Goal: Transaction & Acquisition: Purchase product/service

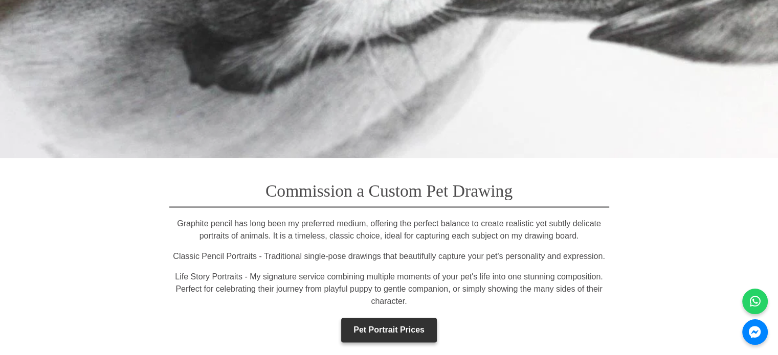
scroll to position [1393, 0]
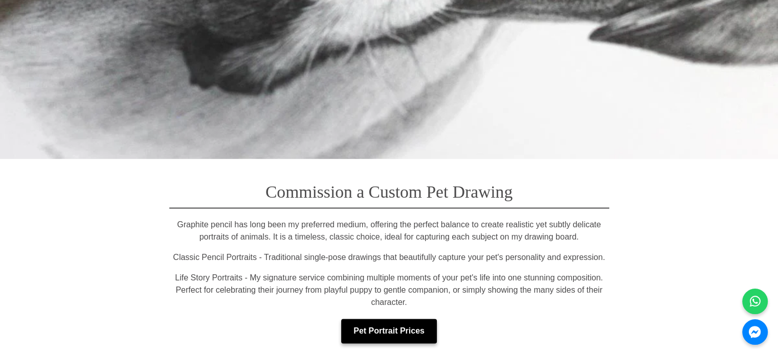
click at [370, 319] on link "Pet Portrait Prices" at bounding box center [389, 331] width 96 height 25
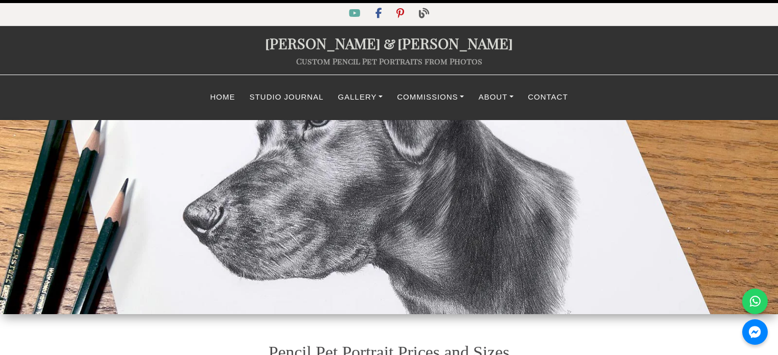
select select "GBP"
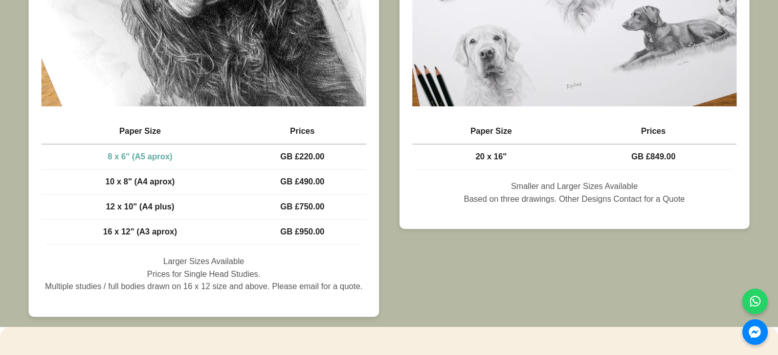
scroll to position [700, 0]
click at [298, 186] on span "GB £490.00" at bounding box center [302, 181] width 44 height 9
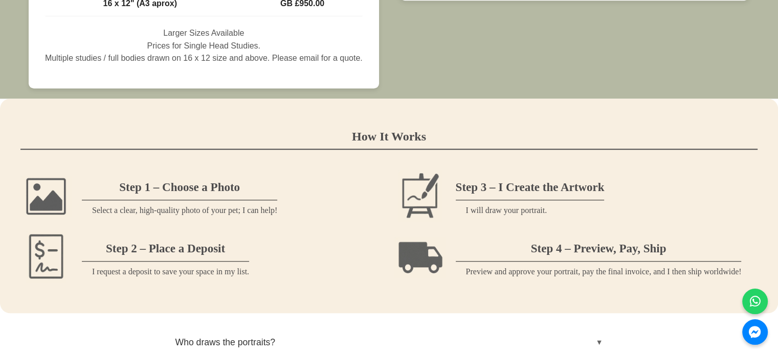
scroll to position [928, 0]
click at [174, 255] on h3 "Step 2 – Place a Deposit" at bounding box center [165, 247] width 167 height 30
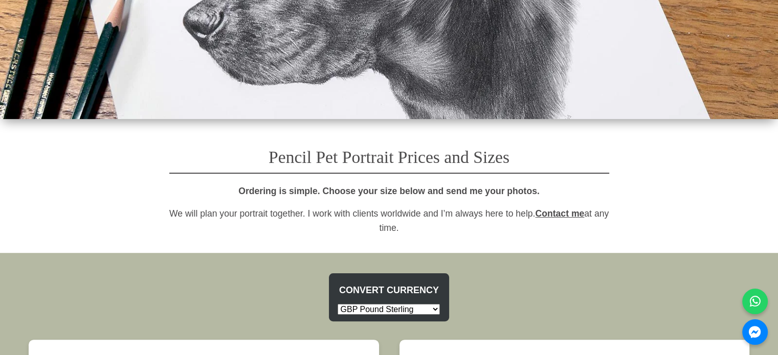
scroll to position [193, 0]
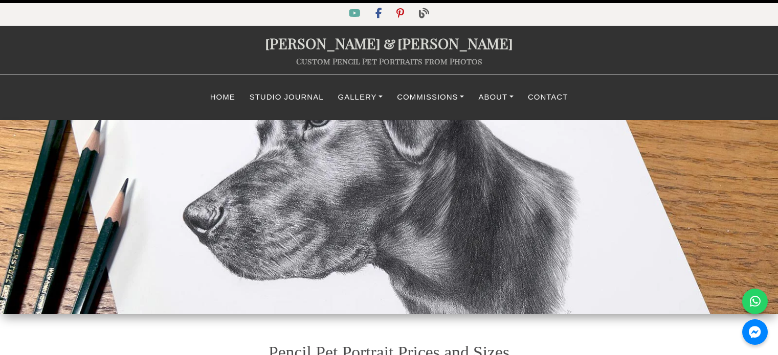
select select "GBP"
click at [231, 97] on link "Home" at bounding box center [222, 97] width 39 height 20
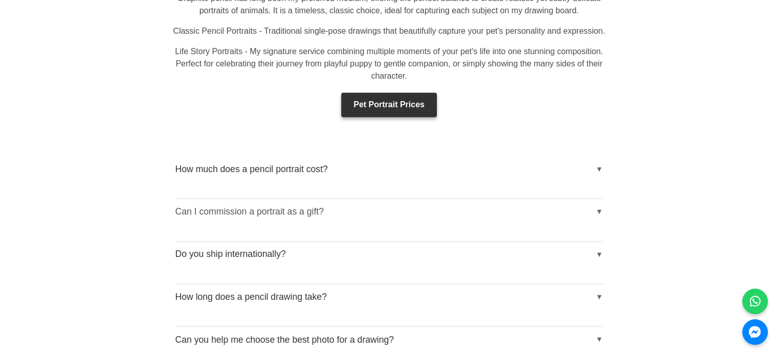
scroll to position [1704, 0]
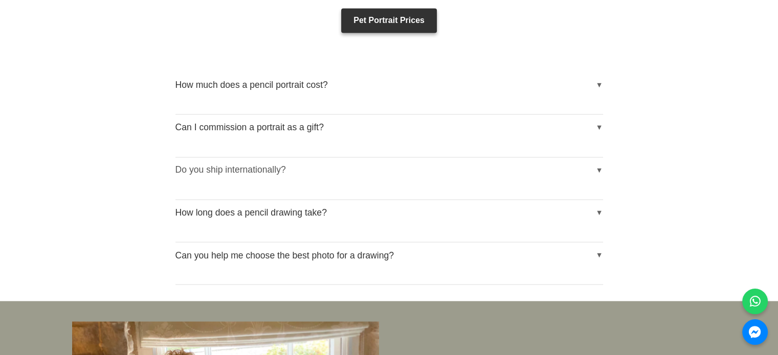
click at [239, 158] on button "Do you ship internationally?" at bounding box center [389, 171] width 428 height 26
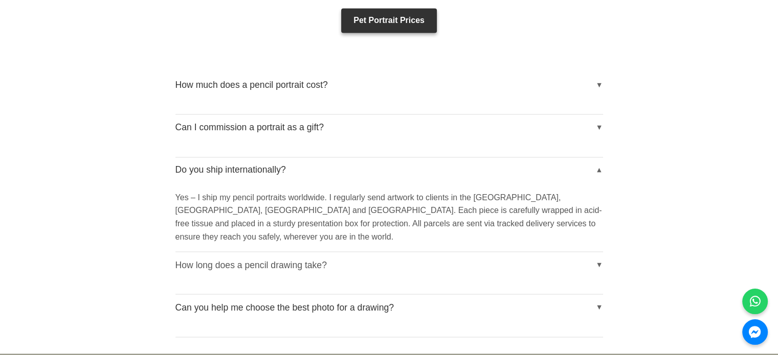
click at [313, 252] on button "How long does a pencil drawing take?" at bounding box center [389, 265] width 428 height 26
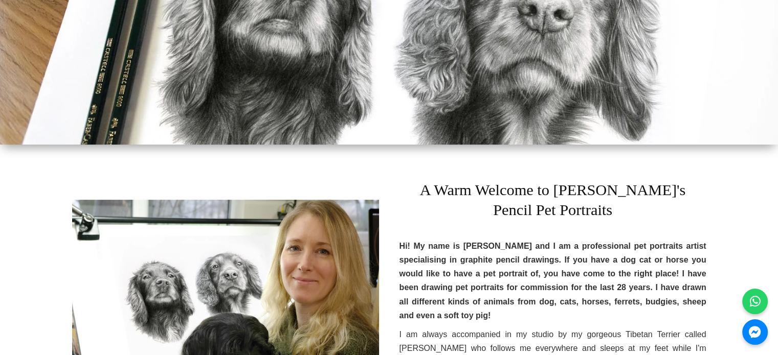
scroll to position [0, 0]
